Goal: Download file/media

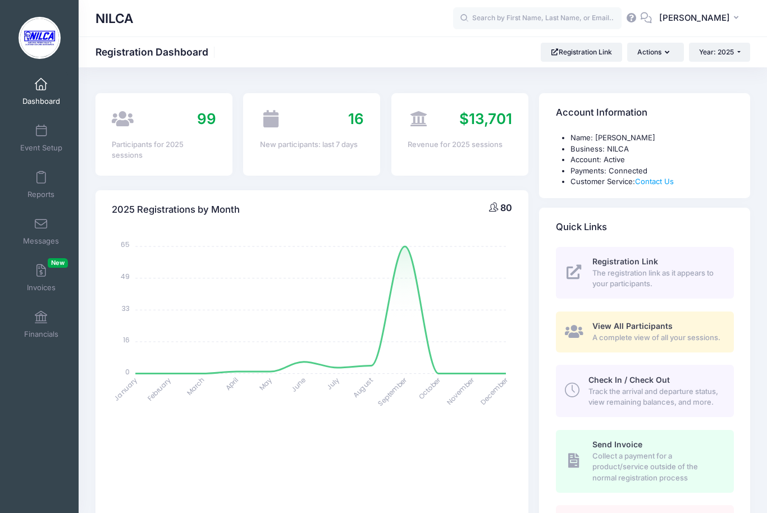
select select
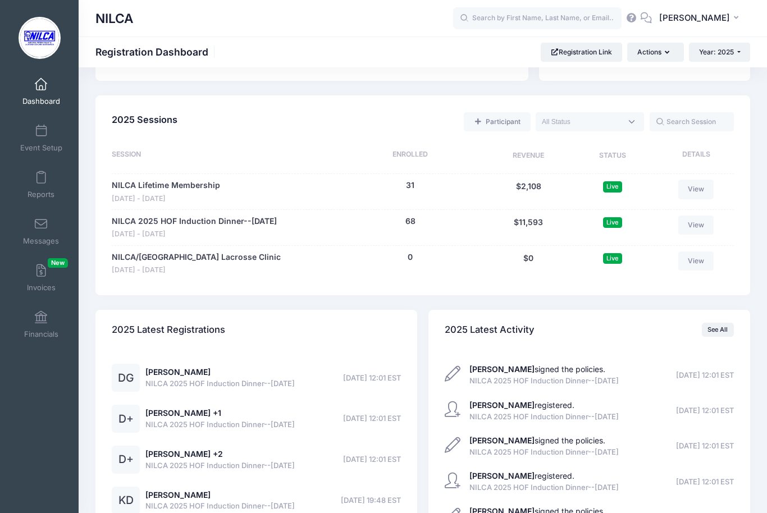
scroll to position [471, 0]
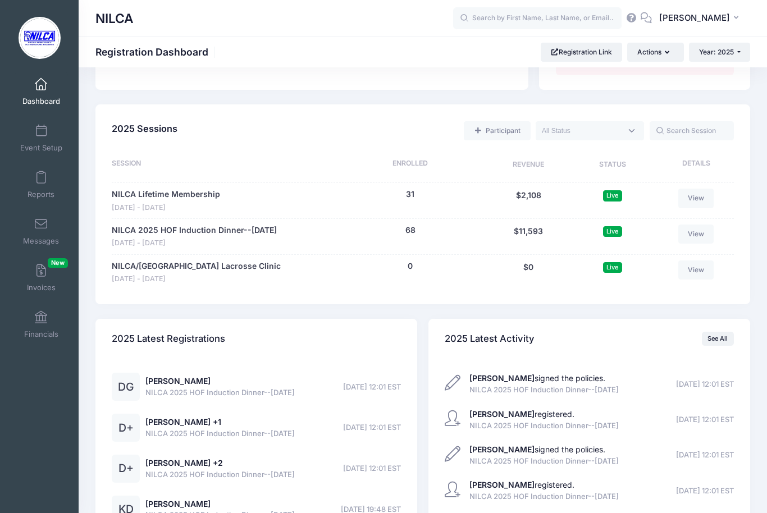
click at [256, 237] on link "NILCA 2025 HOF Induction Dinner--[DATE]" at bounding box center [194, 231] width 165 height 12
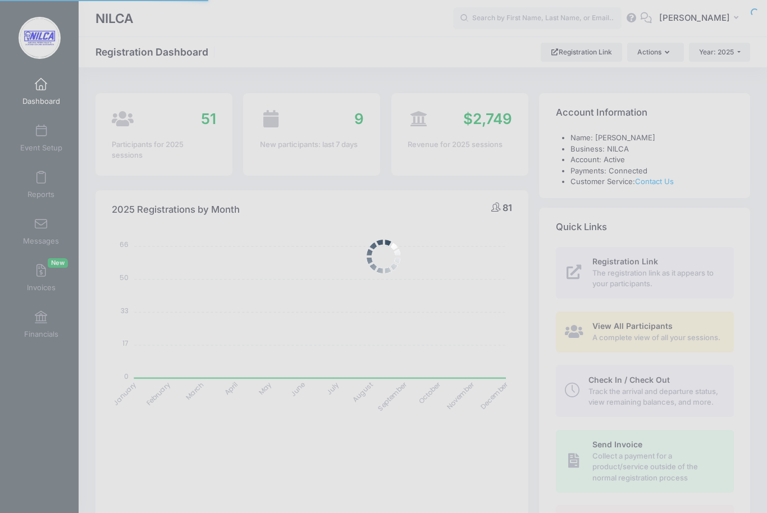
select select
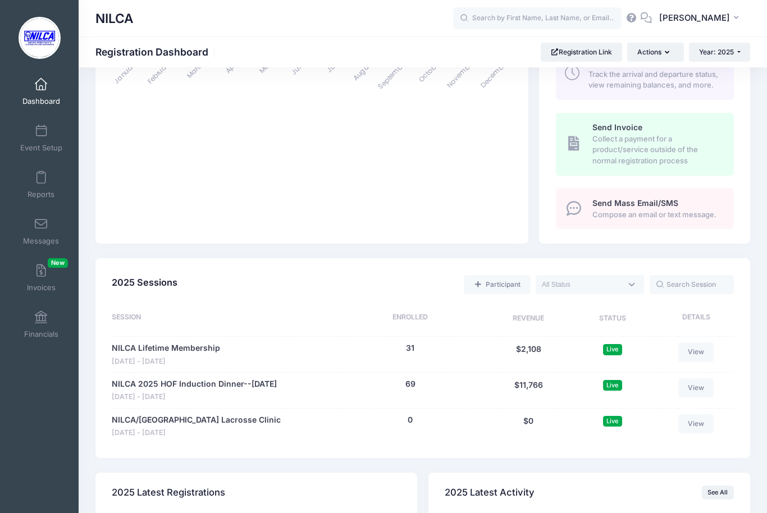
scroll to position [331, 0]
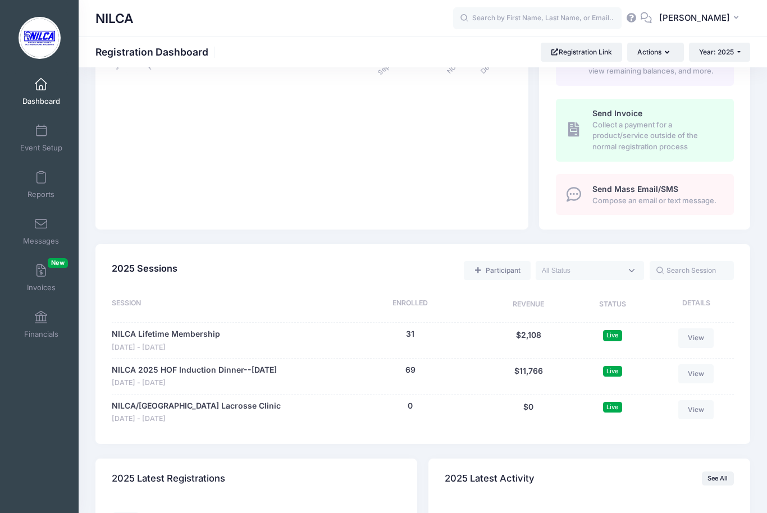
click at [271, 376] on link "NILCA 2025 HOF Induction Dinner--[DATE]" at bounding box center [194, 371] width 165 height 12
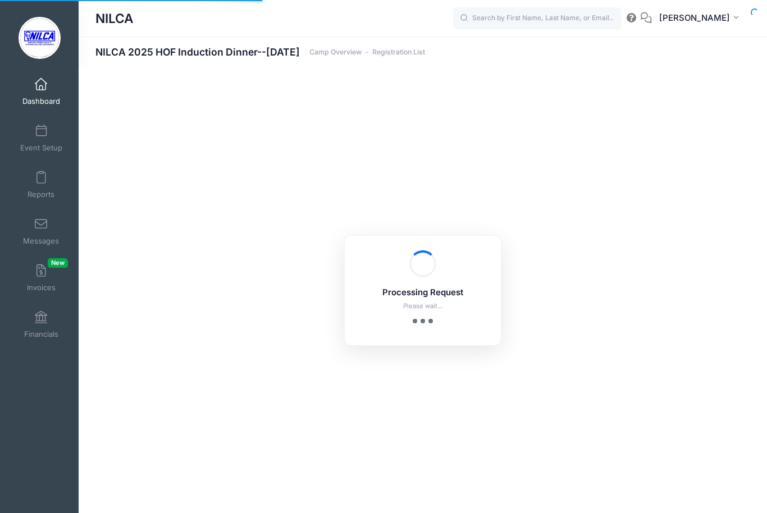
select select "10"
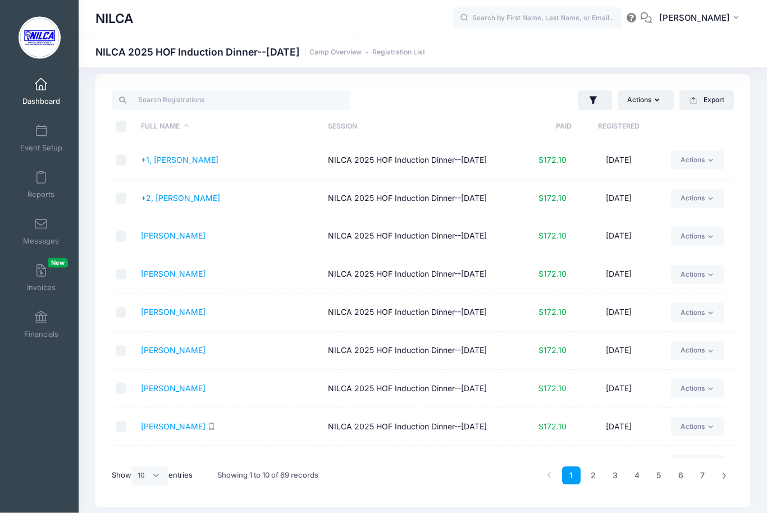
scroll to position [10, 0]
click at [599, 474] on link "2" at bounding box center [593, 476] width 19 height 19
click at [615, 479] on link "3" at bounding box center [615, 476] width 19 height 19
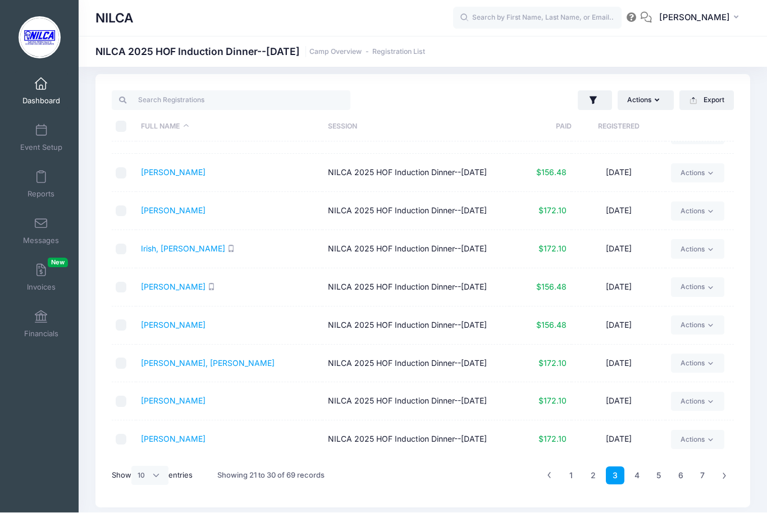
scroll to position [96, 0]
click at [637, 475] on link "4" at bounding box center [637, 476] width 19 height 19
click at [175, 321] on link "[PERSON_NAME]" at bounding box center [173, 326] width 65 height 10
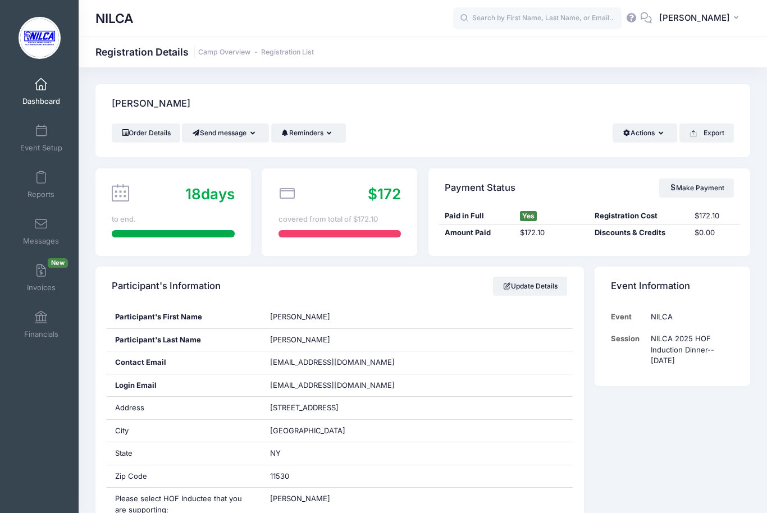
click at [715, 128] on button "Export" at bounding box center [707, 133] width 54 height 19
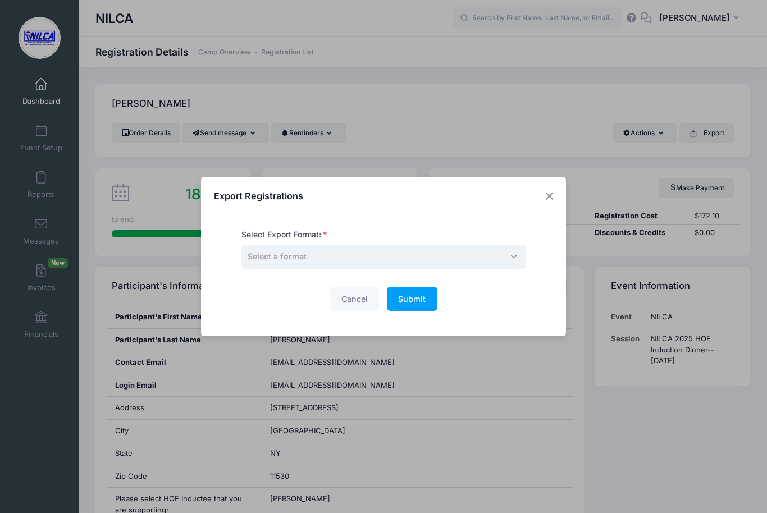
click at [436, 253] on span "Select a format" at bounding box center [384, 257] width 285 height 24
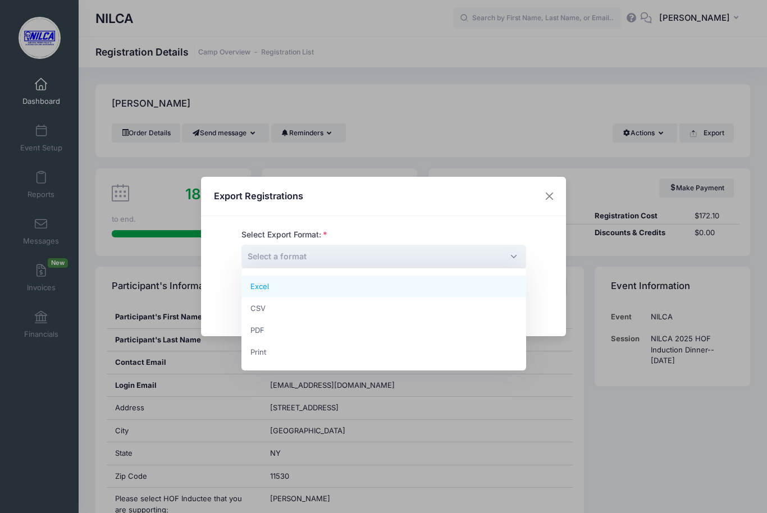
select select "pdf"
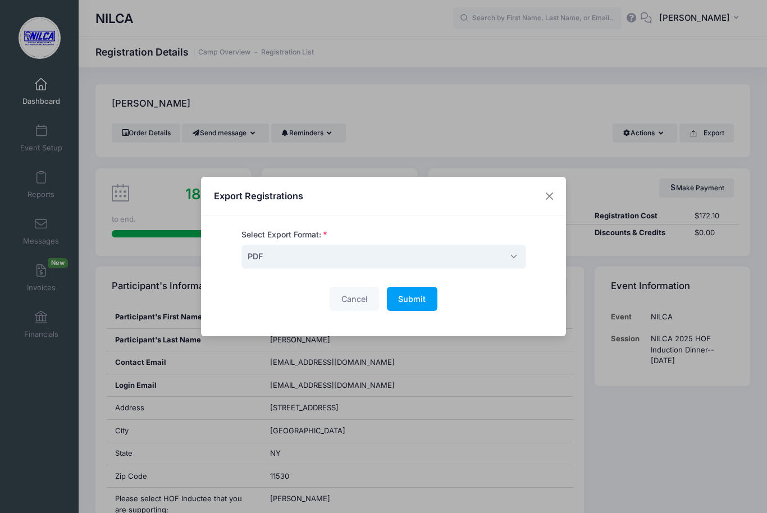
click at [420, 299] on span "Submit" at bounding box center [412, 299] width 28 height 10
